Goal: Task Accomplishment & Management: Manage account settings

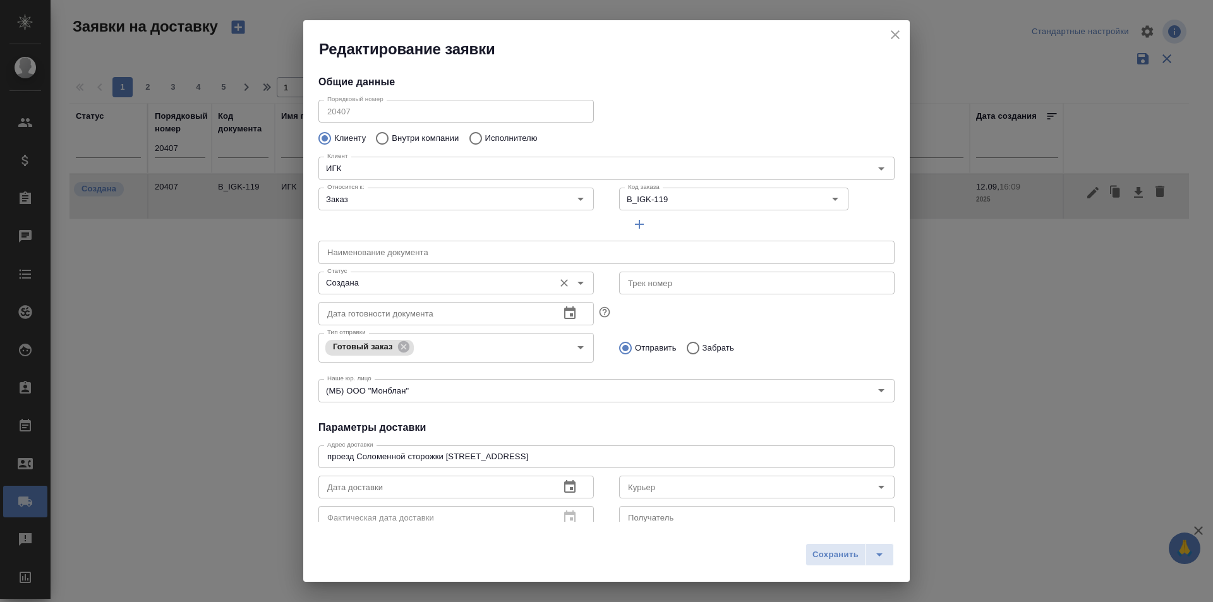
type input "[PERSON_NAME] (Ася) Принимает заказы доставкой, звонить ей"
type input "[PHONE_NUMBER]"
type input "[PERSON_NAME]"
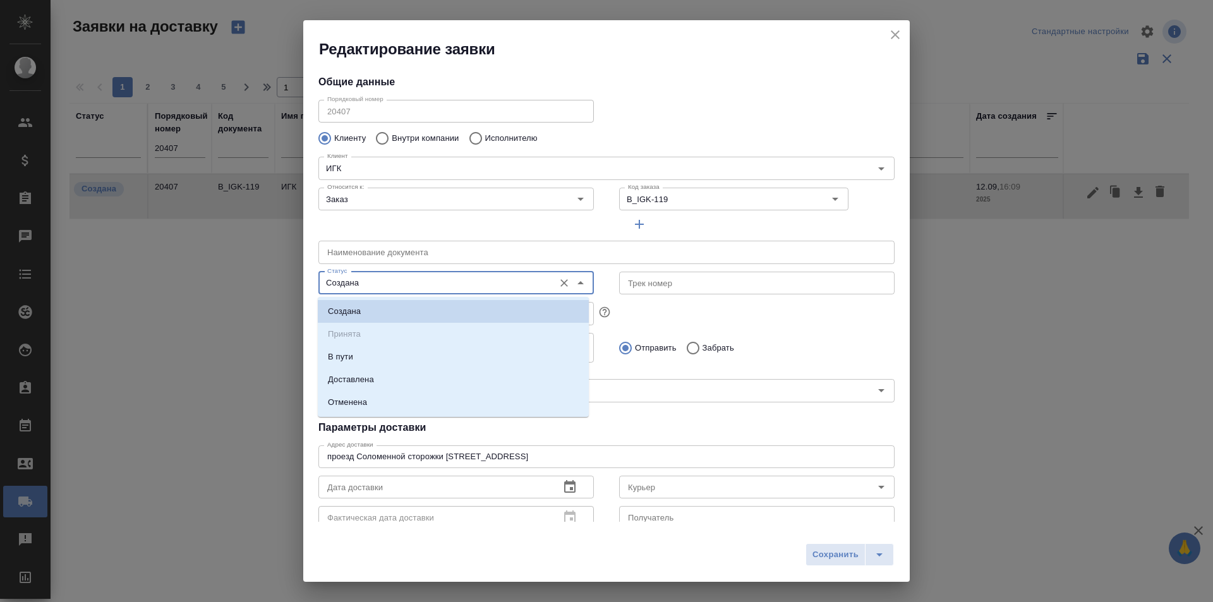
click at [367, 283] on input "Создана" at bounding box center [434, 282] width 225 height 15
click at [361, 375] on p "Доставлена" at bounding box center [351, 379] width 46 height 13
type input "Доставлена"
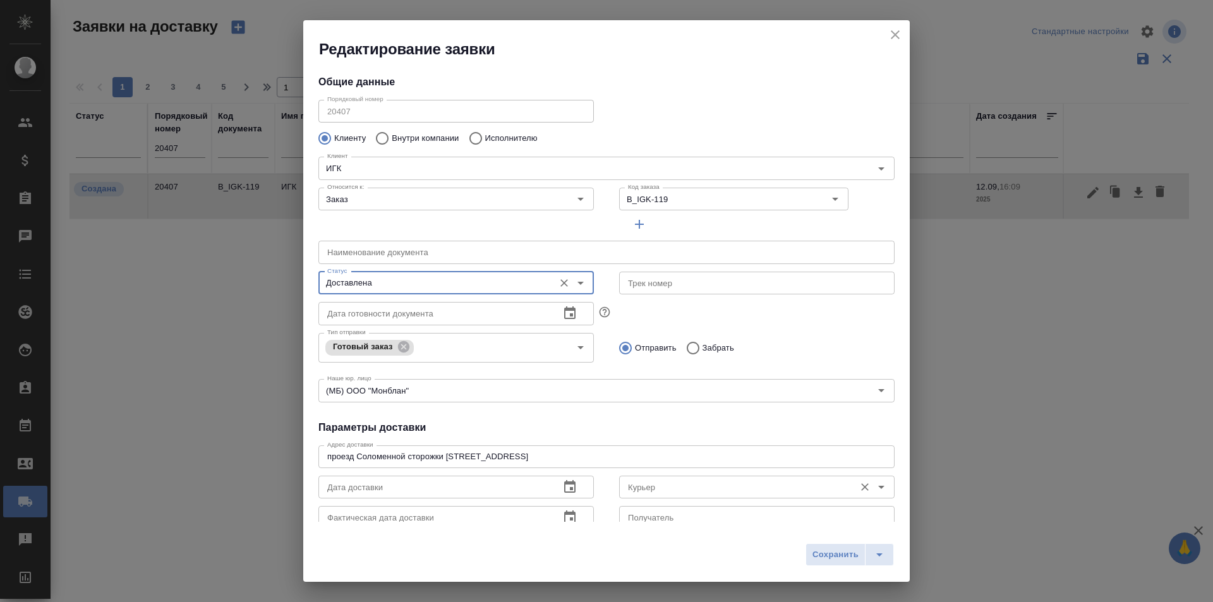
click at [657, 496] on div "Курьер" at bounding box center [756, 487] width 275 height 23
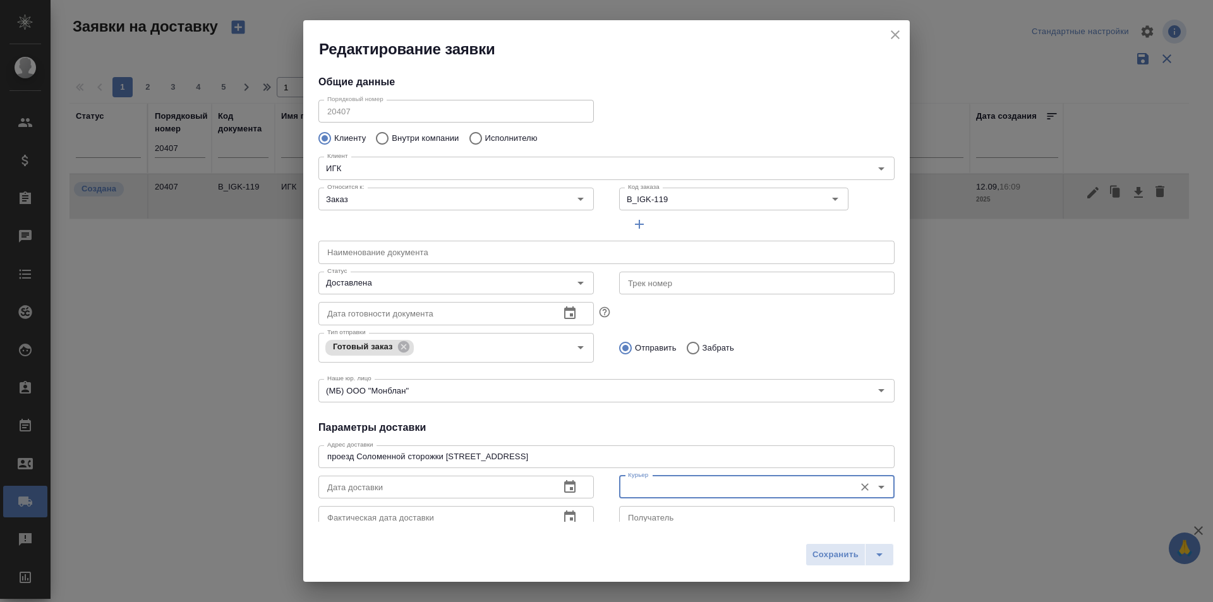
click at [657, 489] on input "Курьер" at bounding box center [735, 486] width 225 height 15
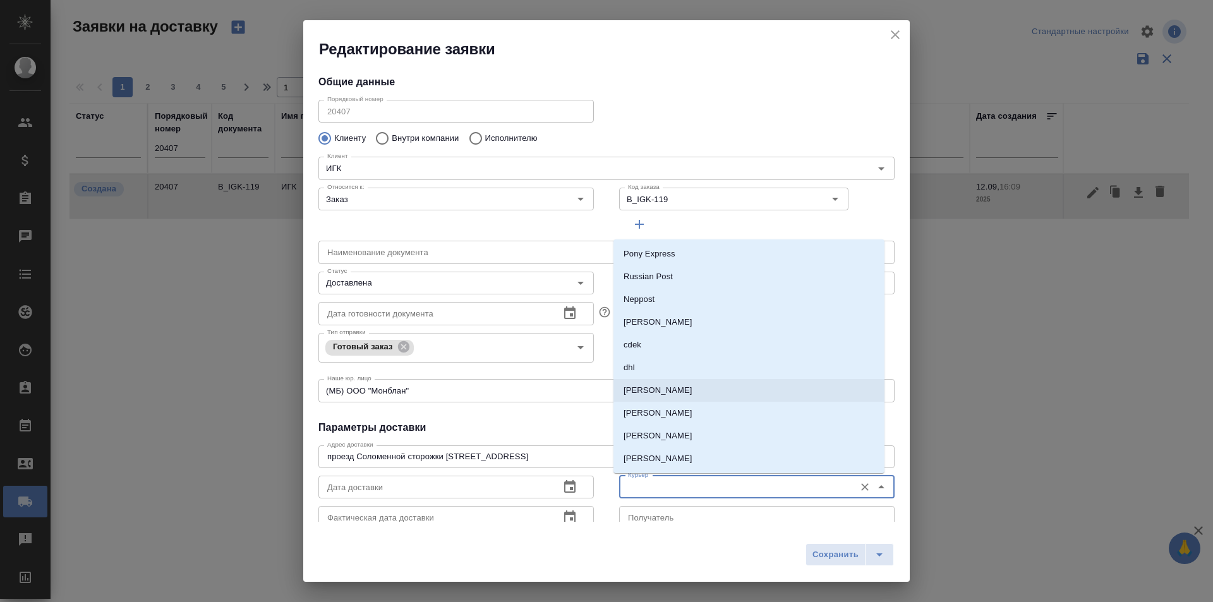
click at [661, 391] on p "[PERSON_NAME]" at bounding box center [657, 390] width 69 height 13
type input "[PERSON_NAME]"
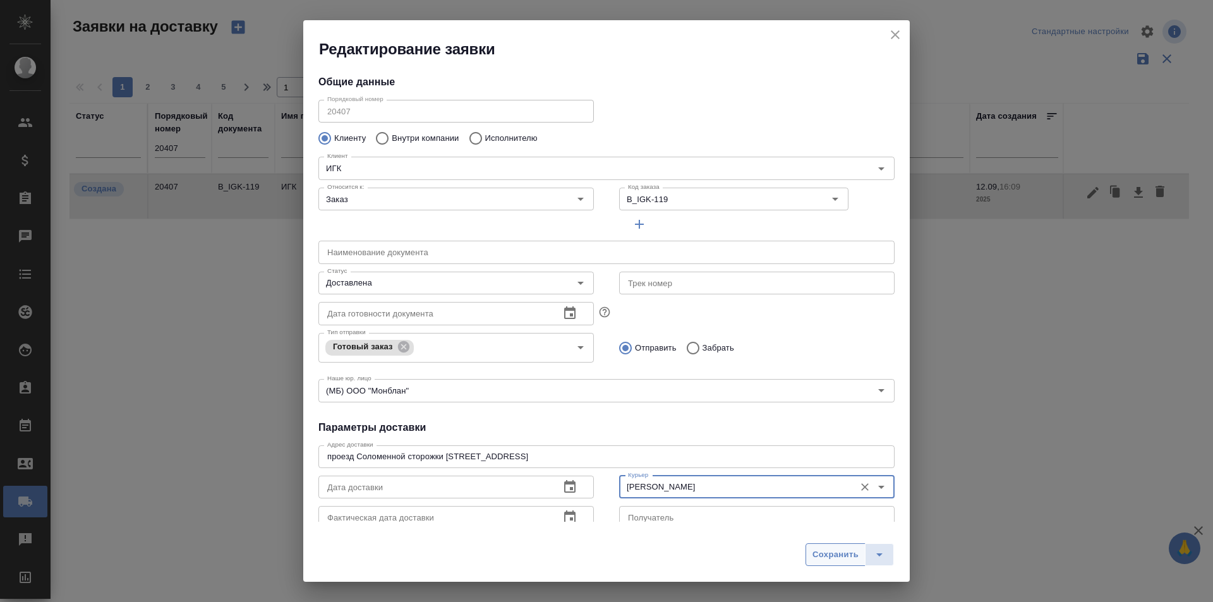
click at [844, 553] on span "Сохранить" at bounding box center [835, 555] width 46 height 15
type input "Создана"
